Goal: Information Seeking & Learning: Check status

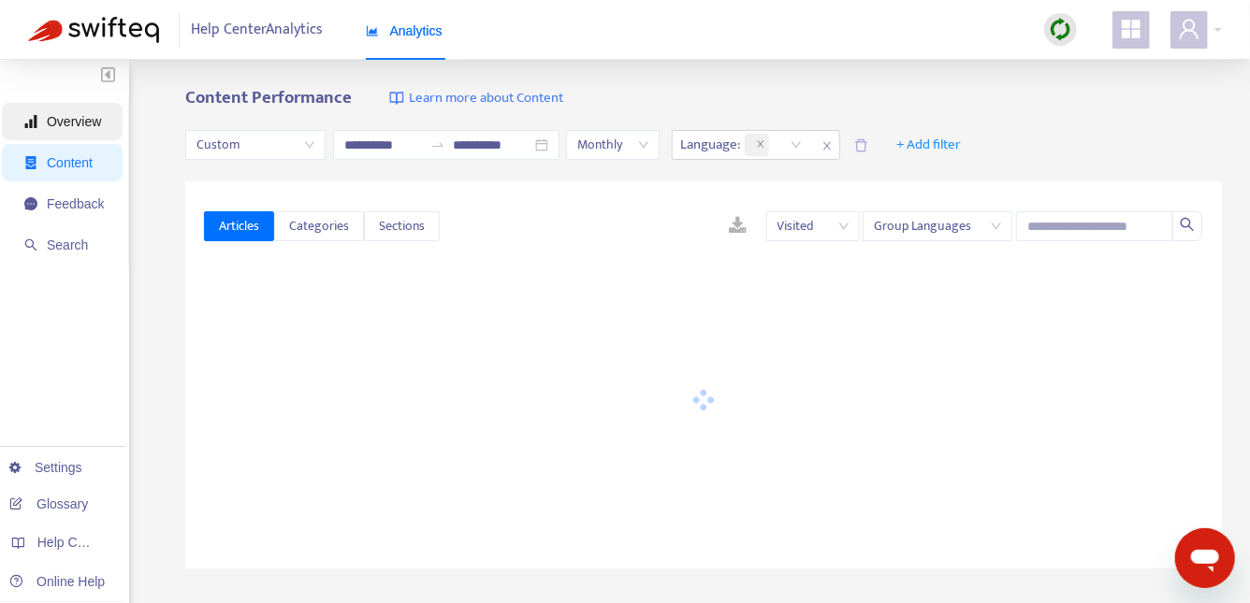
click at [87, 128] on span "Overview" at bounding box center [74, 121] width 54 height 15
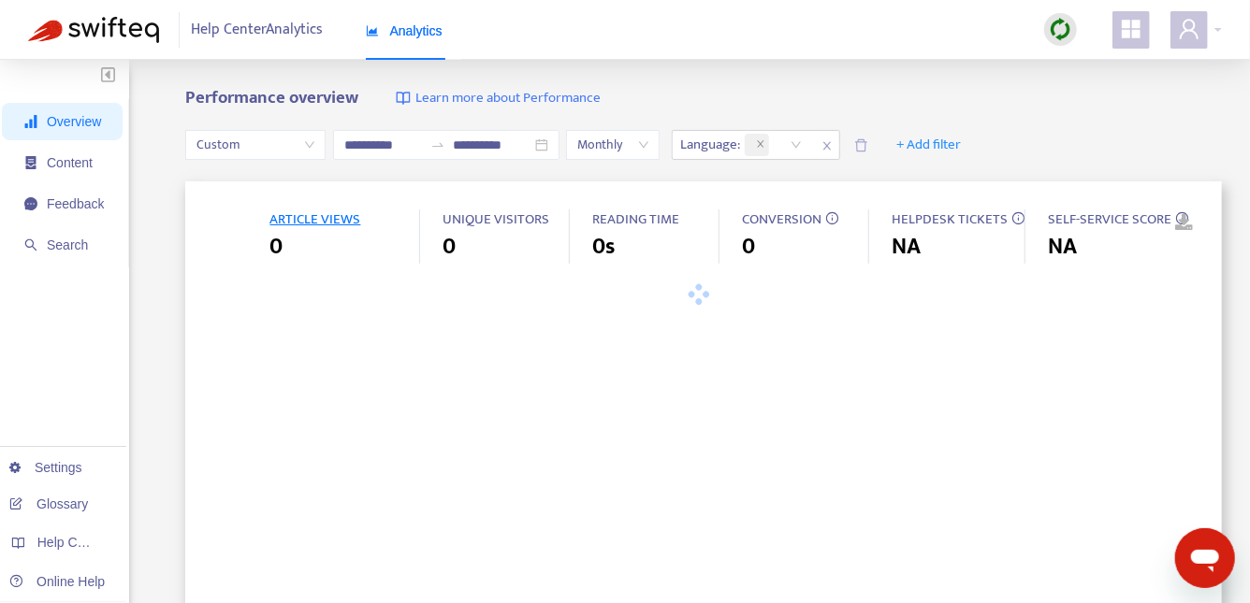
click at [243, 143] on span "Custom" at bounding box center [255, 145] width 118 height 28
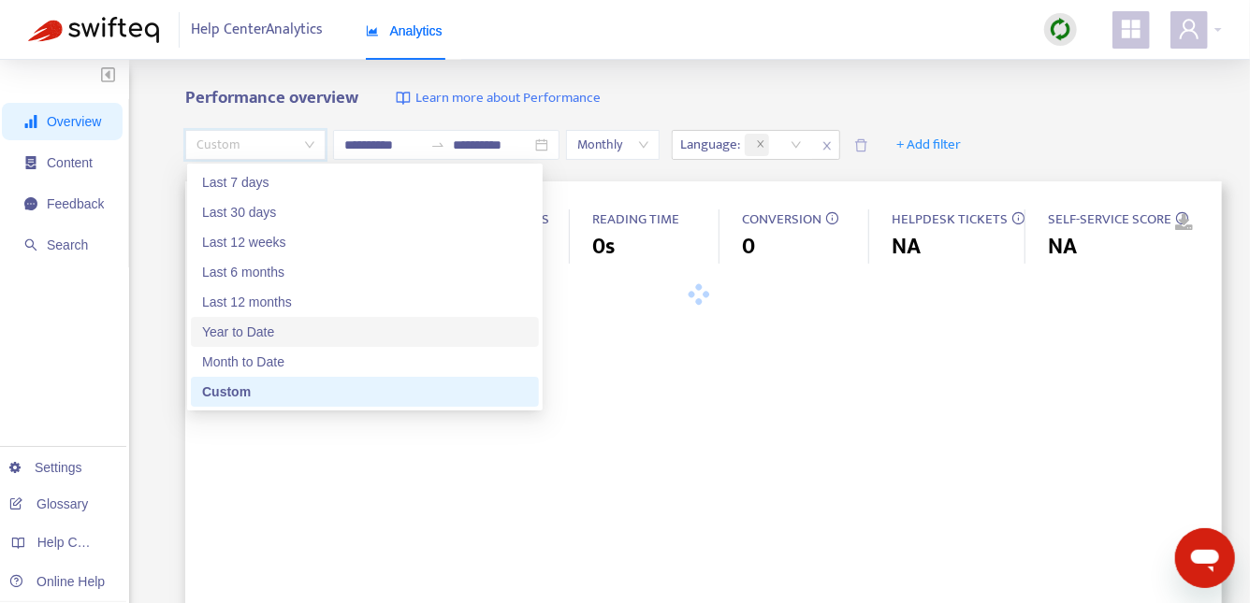
click at [241, 332] on div "Year to Date" at bounding box center [365, 332] width 326 height 21
type input "**********"
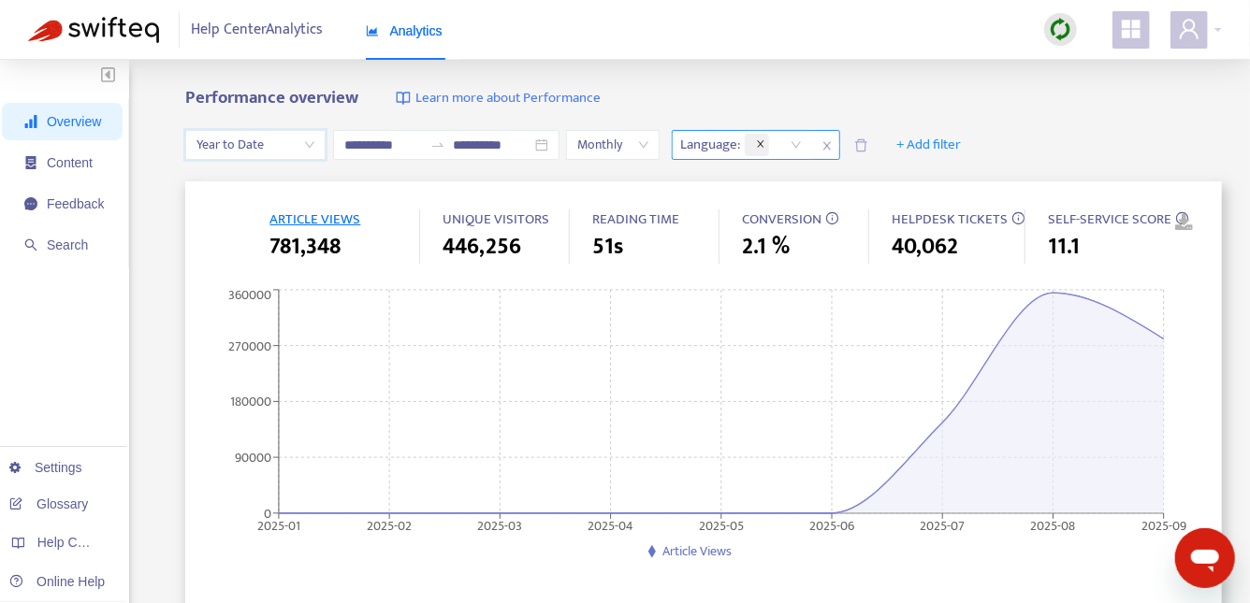
click at [763, 144] on icon "close" at bounding box center [760, 143] width 7 height 7
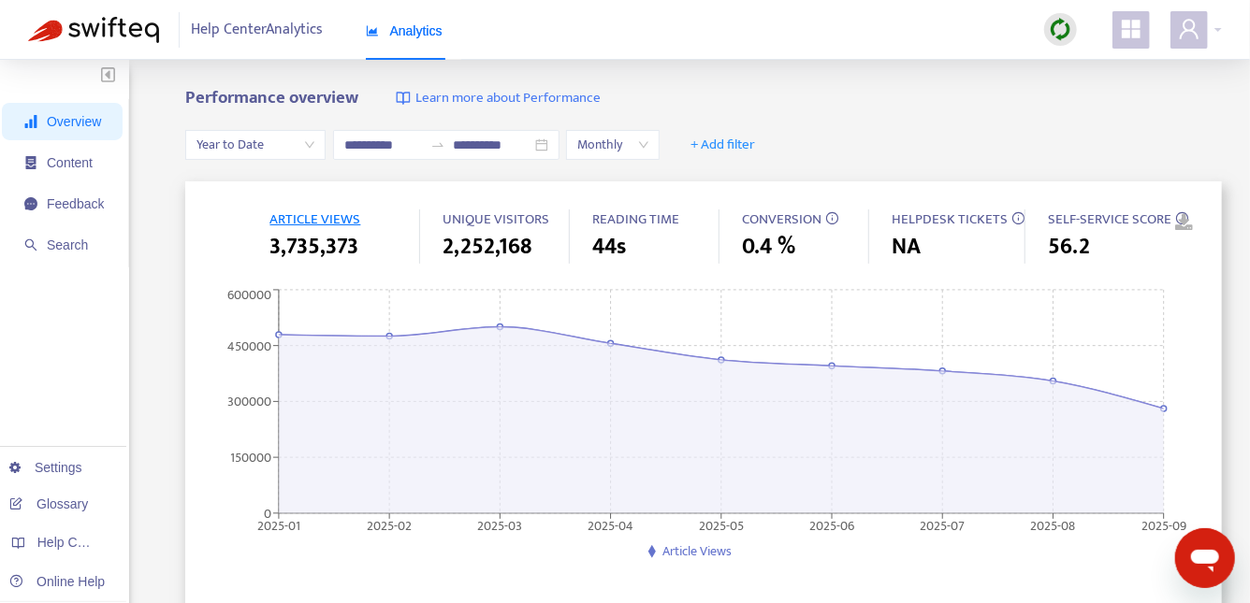
click at [323, 253] on span "3,735,373" at bounding box center [313, 247] width 89 height 34
drag, startPoint x: 255, startPoint y: 252, endPoint x: 406, endPoint y: 252, distance: 150.6
click at [406, 252] on div "ARTICLE VIEWS 3,735,373 UNIQUE VISITORS 2,252,168 READING TIME 44s CONVERSION 0…" at bounding box center [703, 237] width 999 height 55
copy span "3,735,373"
